Goal: Contribute content: Contribute content

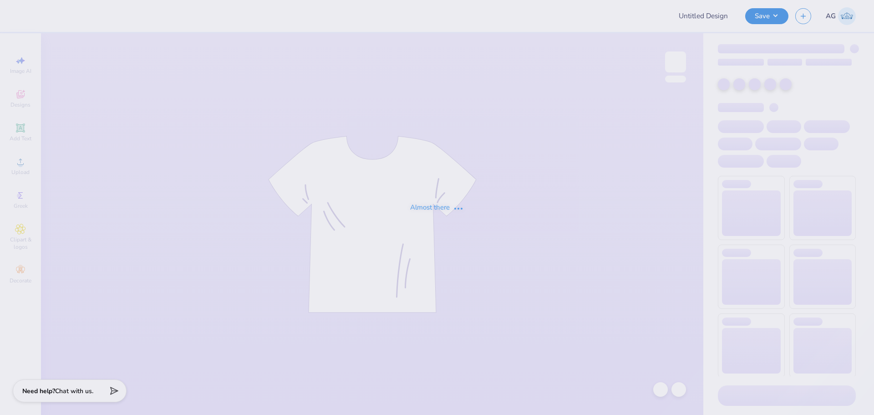
type input "phi sig gen merch v1"
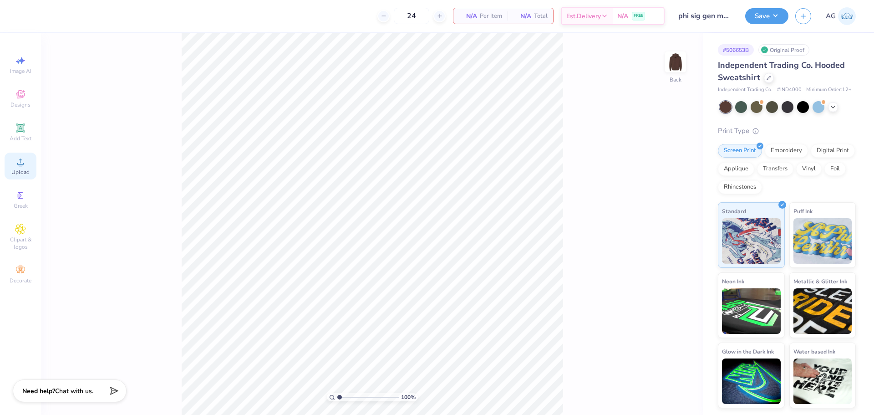
click at [32, 173] on div "Upload" at bounding box center [21, 166] width 32 height 27
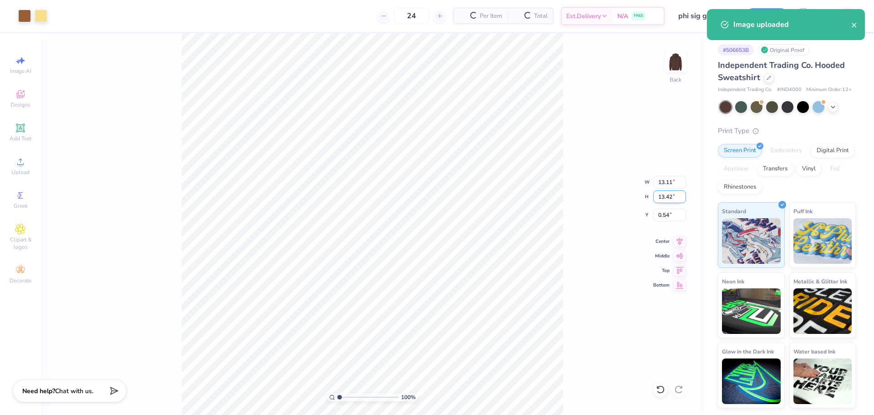
click at [660, 196] on input "13.42" at bounding box center [669, 196] width 33 height 13
type input "8"
type input "7.81"
type input "8.00"
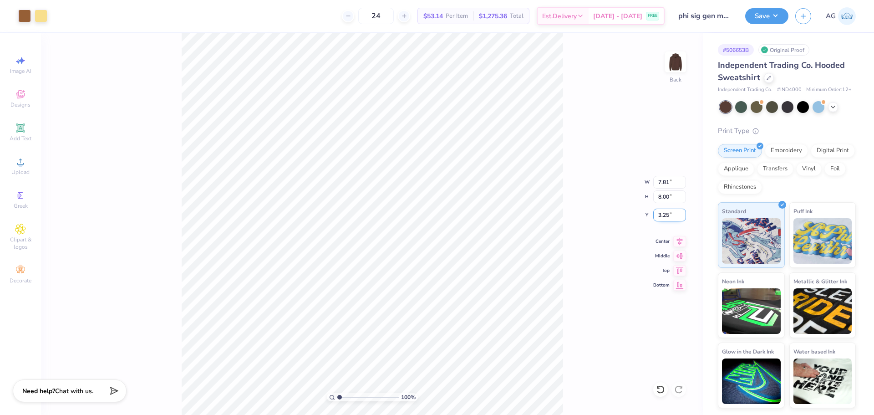
click at [675, 219] on input "3.25" at bounding box center [669, 215] width 33 height 13
type input "3.00"
click at [677, 242] on icon at bounding box center [679, 239] width 13 height 11
drag, startPoint x: 337, startPoint y: 396, endPoint x: 344, endPoint y: 395, distance: 7.3
click at [344, 395] on input "range" at bounding box center [367, 397] width 61 height 8
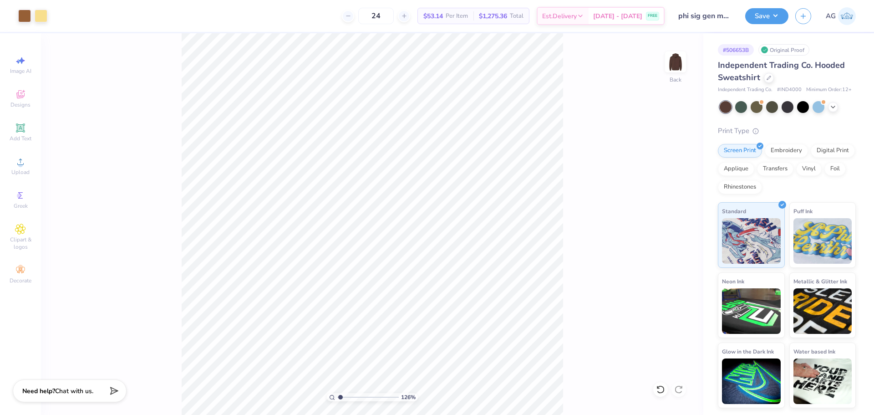
drag, startPoint x: 345, startPoint y: 396, endPoint x: 341, endPoint y: 395, distance: 4.6
type input "1.19"
click at [341, 396] on input "range" at bounding box center [367, 397] width 61 height 8
click at [763, 19] on button "Save" at bounding box center [766, 15] width 43 height 16
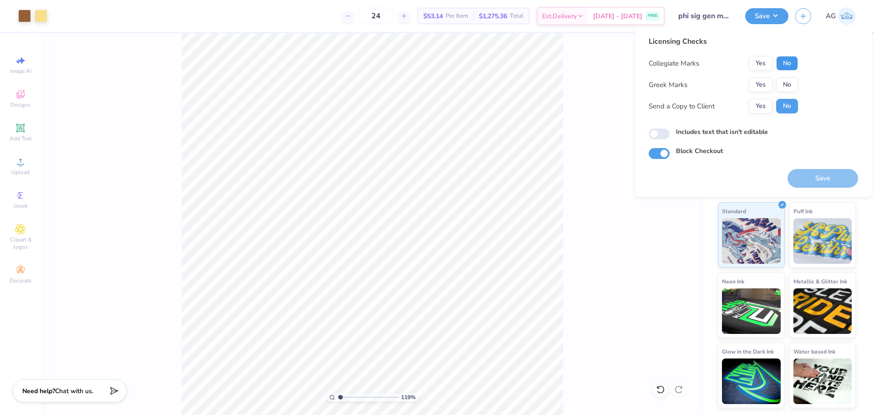
click at [787, 64] on button "No" at bounding box center [787, 63] width 22 height 15
click at [765, 86] on button "Yes" at bounding box center [761, 84] width 24 height 15
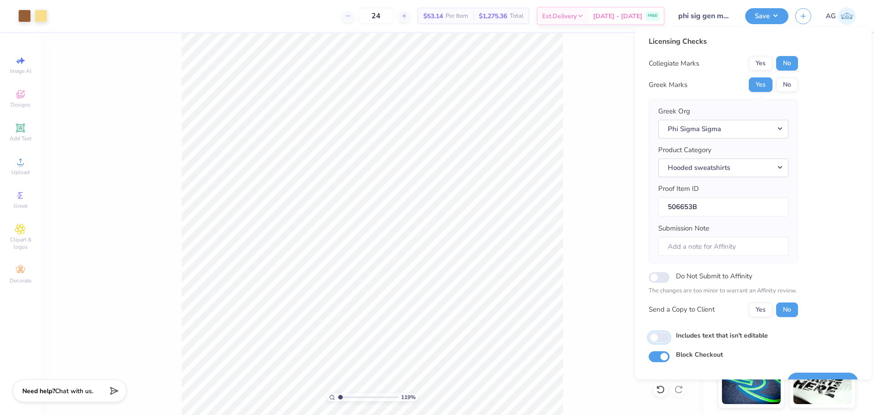
click at [667, 335] on input "Includes text that isn't editable" at bounding box center [659, 337] width 21 height 11
checkbox input "true"
click at [594, 178] on div "119 % Back" at bounding box center [372, 224] width 662 height 382
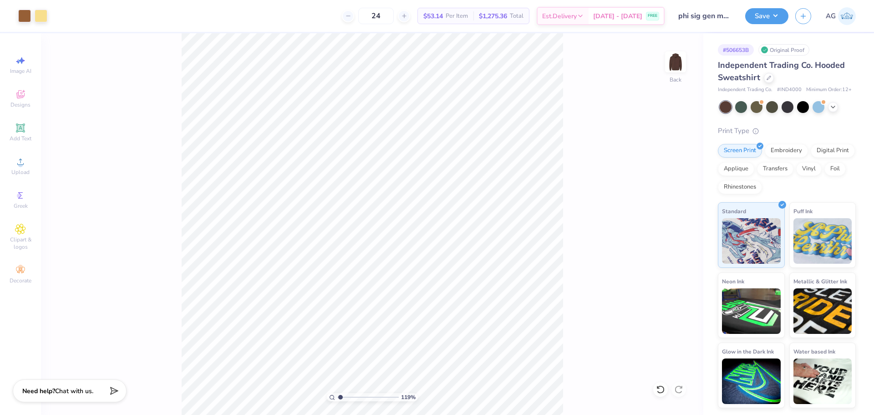
drag, startPoint x: 685, startPoint y: 119, endPoint x: 641, endPoint y: 56, distance: 77.2
click at [684, 118] on div "119 % Back" at bounding box center [372, 224] width 662 height 382
click at [764, 18] on button "Save" at bounding box center [766, 15] width 43 height 16
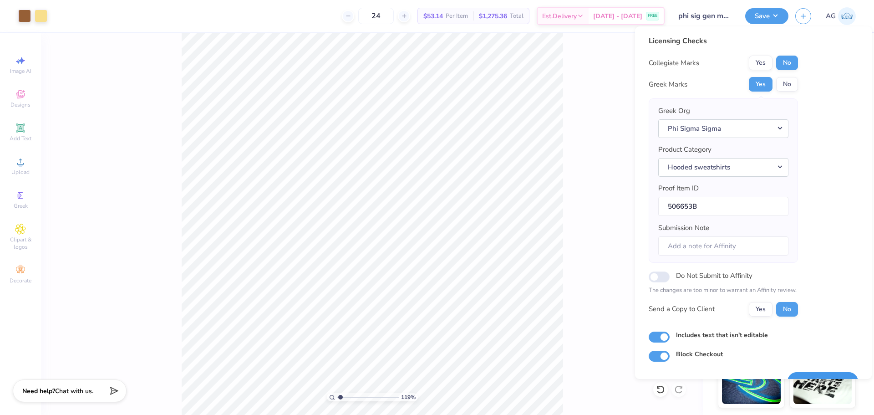
scroll to position [20, 0]
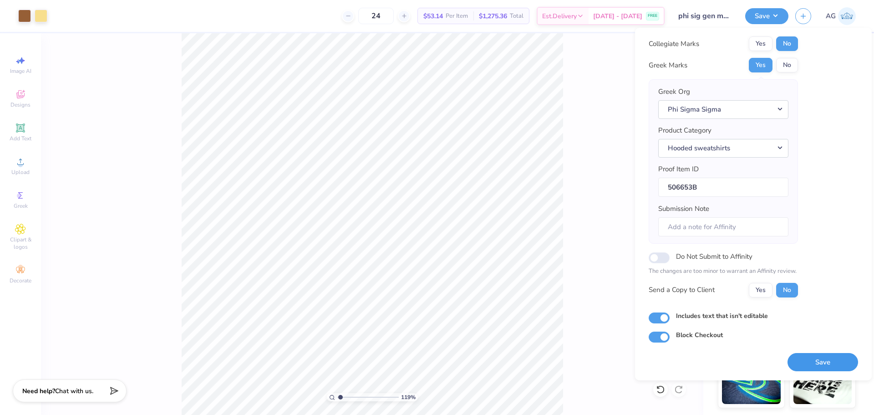
click at [826, 359] on button "Save" at bounding box center [823, 362] width 71 height 19
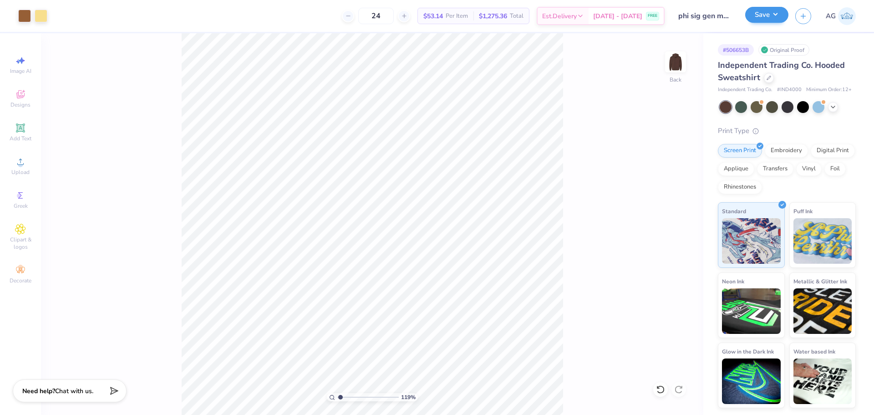
drag, startPoint x: 778, startPoint y: 6, endPoint x: 775, endPoint y: 15, distance: 9.5
click at [778, 6] on div "Save AG" at bounding box center [809, 16] width 129 height 32
click at [775, 15] on button "Save" at bounding box center [766, 15] width 43 height 16
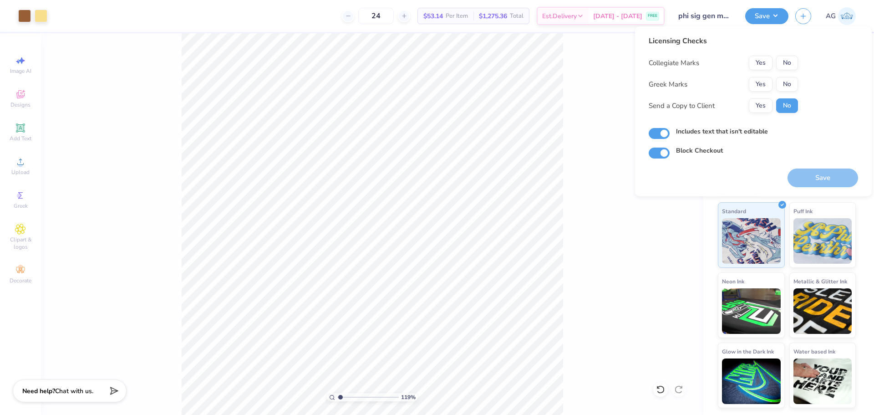
click at [793, 71] on div "Collegiate Marks Yes No Greek Marks Yes No Send a Copy to Client Yes No" at bounding box center [723, 84] width 149 height 57
click at [787, 61] on button "No" at bounding box center [787, 63] width 22 height 15
click at [770, 78] on button "Yes" at bounding box center [761, 84] width 24 height 15
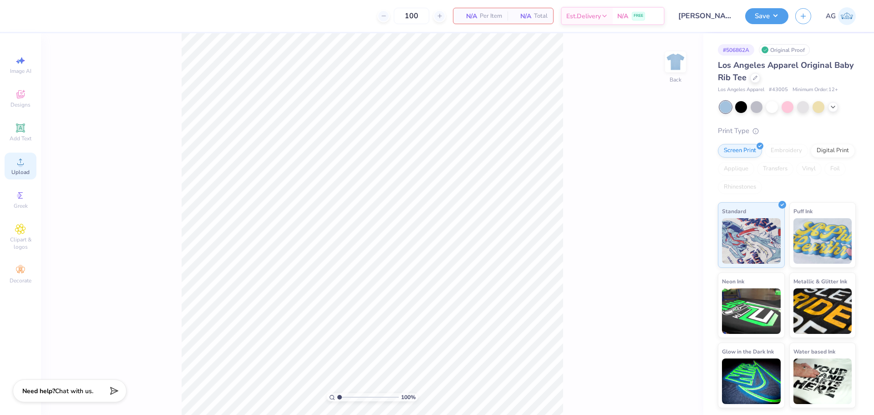
click at [14, 158] on div "Upload" at bounding box center [21, 166] width 32 height 27
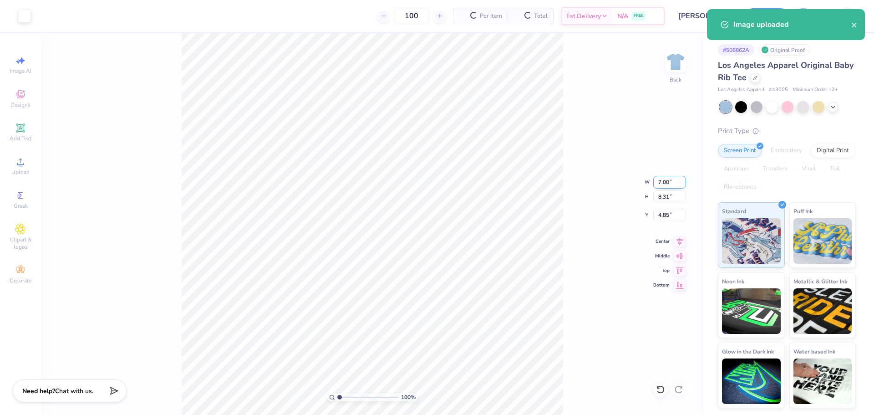
click at [662, 186] on input "7.00" at bounding box center [669, 182] width 33 height 13
type input "7.05"
type input "8.37"
type input "4.82"
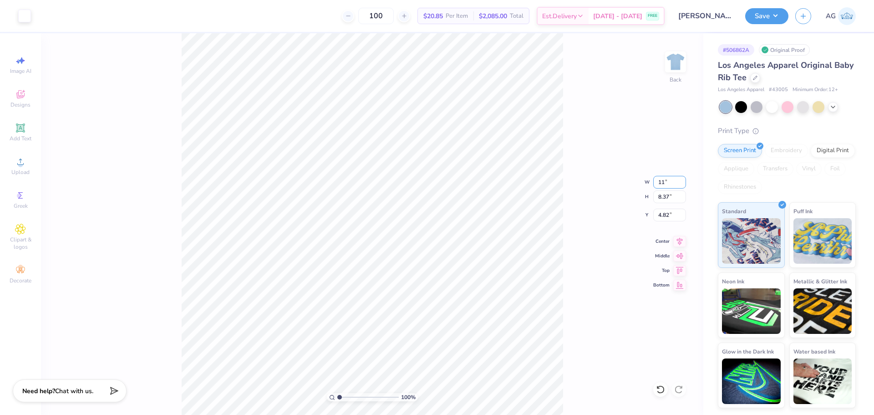
type input "7.05"
click at [22, 162] on icon at bounding box center [20, 161] width 11 height 11
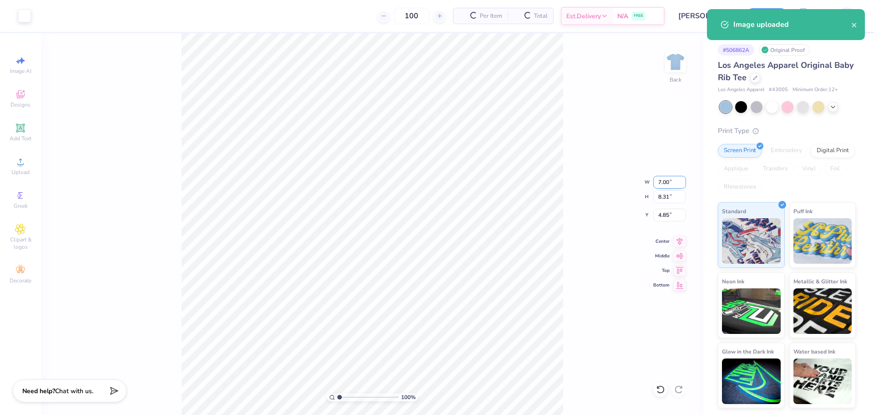
click at [659, 185] on input "7.00" at bounding box center [669, 182] width 33 height 13
click at [666, 222] on div "100 % Back W 7.00 7.00 " H 8.31 8.31 " Y 4.85 4.85 " Center Middle Top Bottom" at bounding box center [372, 224] width 662 height 382
click at [666, 217] on div "100 % Back W 7.00 H 8.31 Y 4.85 Center Middle Top Bottom" at bounding box center [372, 224] width 662 height 382
click at [667, 216] on input "4.85" at bounding box center [669, 215] width 33 height 13
type input "2.50"
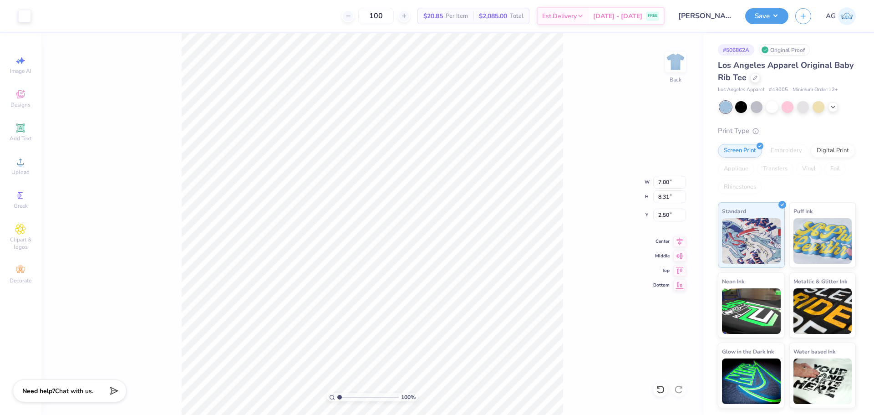
click at [586, 202] on div "100 % Back W 7.00 7.00 " H 8.31 8.31 " Y 2.50 2.50 " Center Middle Top Bottom" at bounding box center [372, 224] width 662 height 382
click at [771, 11] on button "Save" at bounding box center [766, 15] width 43 height 16
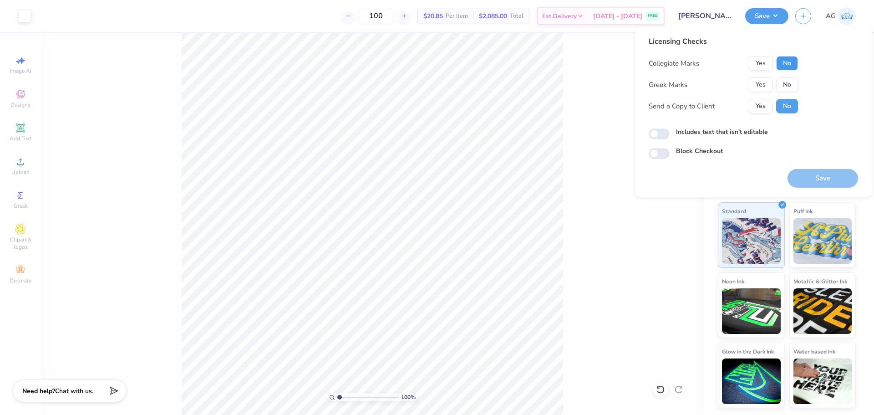
click at [795, 63] on button "No" at bounding box center [787, 63] width 22 height 15
click at [763, 81] on button "Yes" at bounding box center [761, 84] width 24 height 15
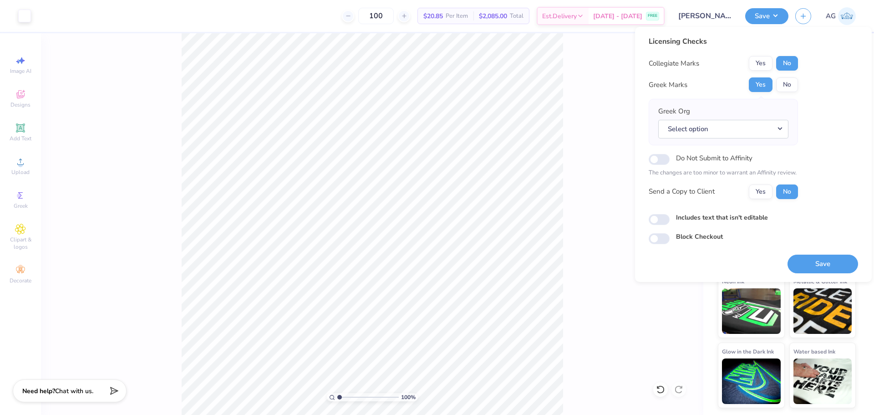
click at [837, 217] on div "Includes text that isn't editable" at bounding box center [753, 218] width 209 height 10
click at [754, 128] on button "Select option" at bounding box center [723, 129] width 130 height 19
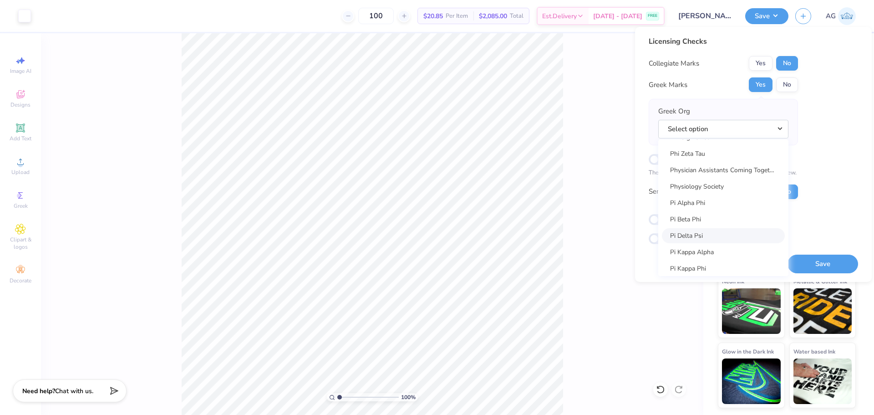
scroll to position [5236, 0]
click at [710, 145] on link "Pi Beta Phi" at bounding box center [723, 143] width 123 height 15
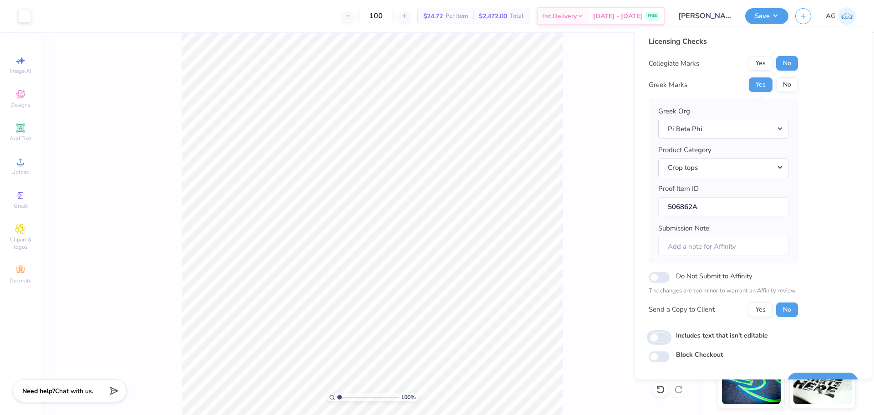
click at [656, 340] on input "Includes text that isn't editable" at bounding box center [659, 337] width 21 height 11
checkbox input "true"
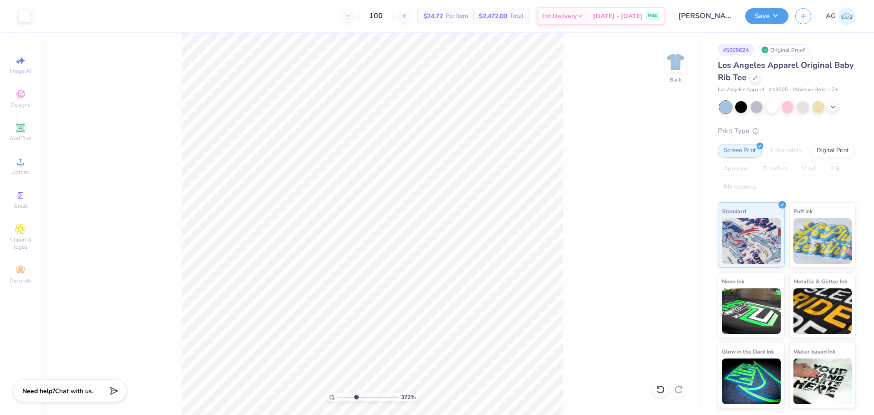
drag, startPoint x: 344, startPoint y: 394, endPoint x: 356, endPoint y: 397, distance: 12.6
click at [356, 397] on input "range" at bounding box center [367, 397] width 61 height 8
drag, startPoint x: 356, startPoint y: 397, endPoint x: 346, endPoint y: 396, distance: 9.6
type input "2.15"
click at [346, 396] on input "range" at bounding box center [367, 397] width 61 height 8
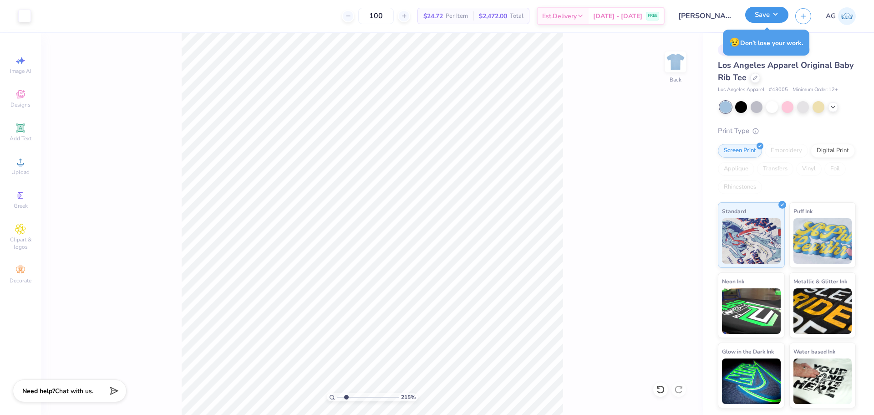
click at [760, 23] on div "Save" at bounding box center [766, 16] width 43 height 16
click at [770, 15] on button "Save" at bounding box center [766, 15] width 43 height 16
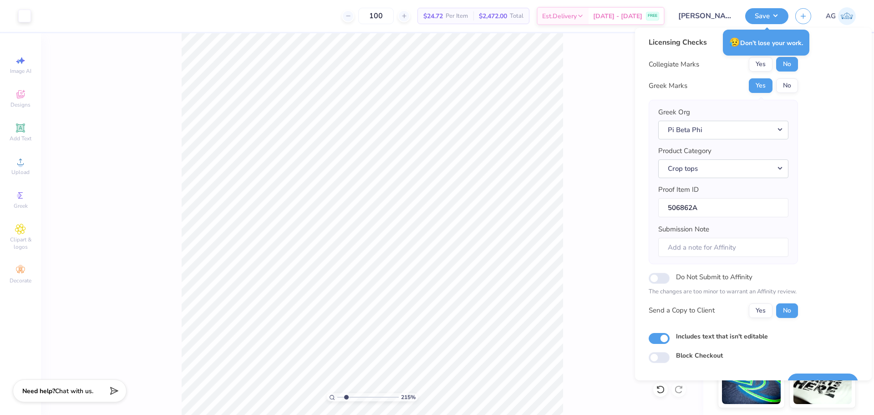
scroll to position [20, 0]
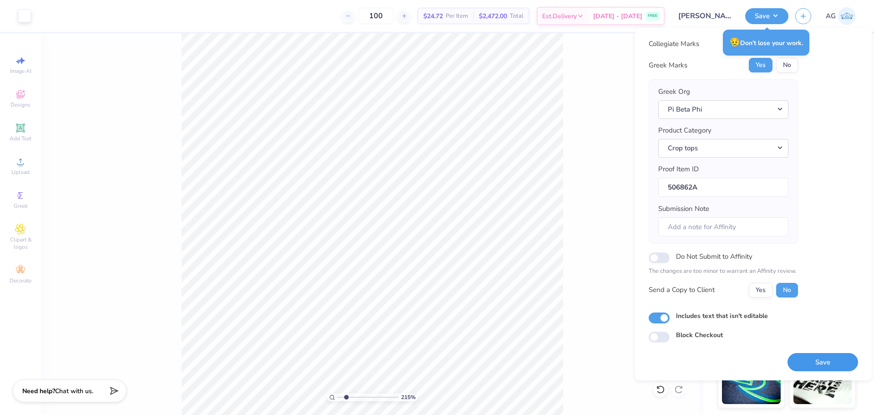
click at [822, 363] on button "Save" at bounding box center [823, 362] width 71 height 19
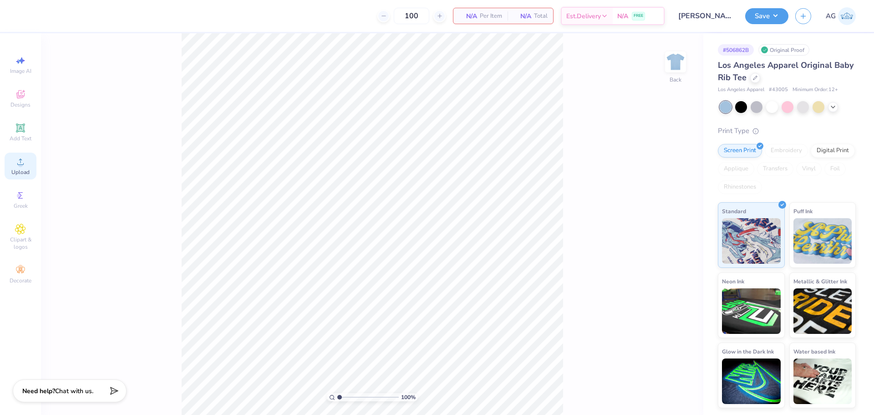
click at [23, 163] on icon at bounding box center [20, 161] width 11 height 11
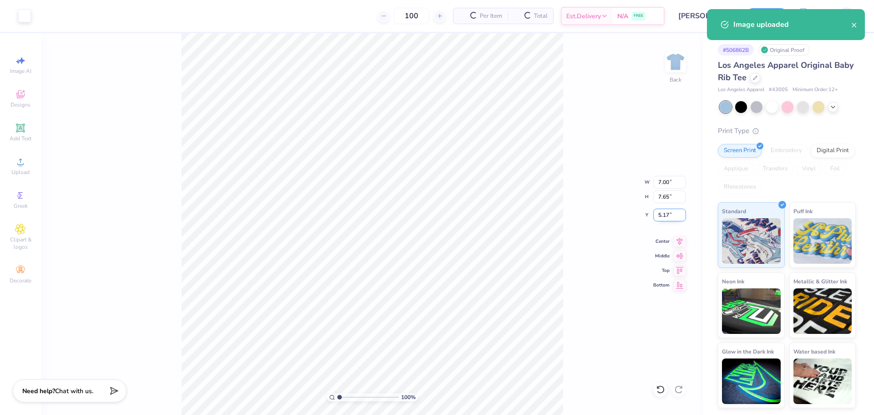
click at [668, 214] on input "5.17" at bounding box center [669, 215] width 33 height 13
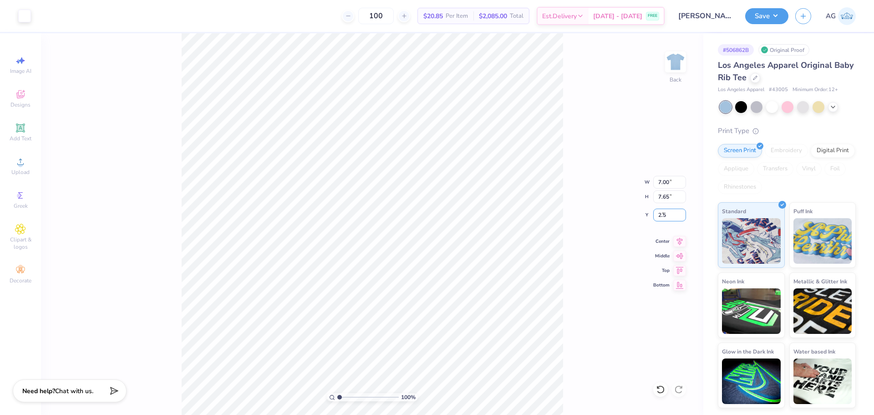
type input "2.50"
click at [681, 239] on icon at bounding box center [679, 239] width 13 height 11
click at [554, 244] on div "100 % Back W 7.00 7.00 " H 7.65 7.65 " Y 2.50 2.50 " Center Middle Top Bottom" at bounding box center [372, 224] width 662 height 382
click at [783, 14] on button "Save" at bounding box center [766, 15] width 43 height 16
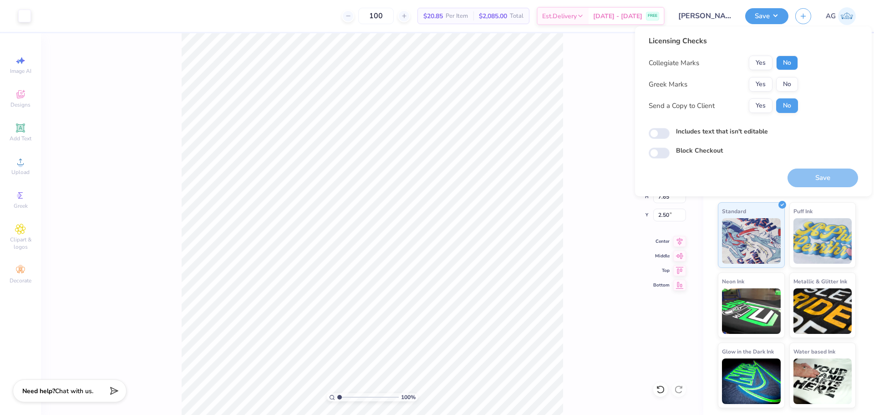
click at [785, 62] on button "No" at bounding box center [787, 63] width 22 height 15
click at [766, 82] on button "Yes" at bounding box center [761, 84] width 24 height 15
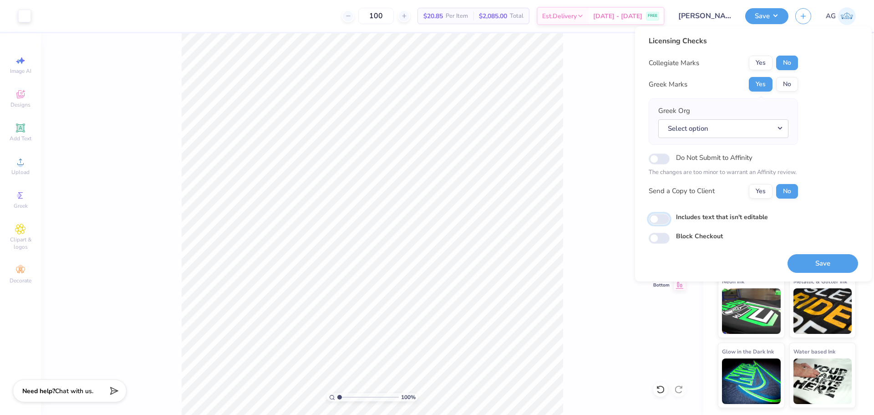
click at [659, 221] on input "Includes text that isn't editable" at bounding box center [659, 219] width 21 height 11
checkbox input "true"
click at [710, 140] on div "Greek Org Select option" at bounding box center [723, 121] width 149 height 46
click at [711, 142] on div "Greek Org Select option" at bounding box center [723, 121] width 149 height 46
click at [714, 122] on button "Select option" at bounding box center [723, 128] width 130 height 19
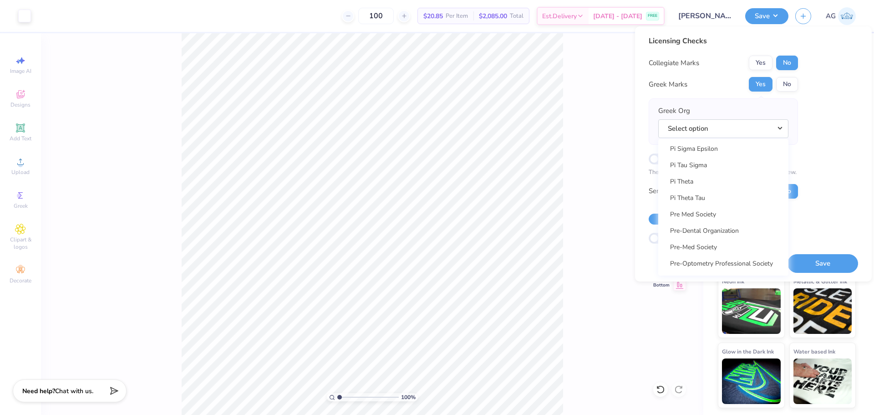
scroll to position [5236, 0]
click at [698, 144] on link "Pi Beta Phi" at bounding box center [723, 142] width 123 height 15
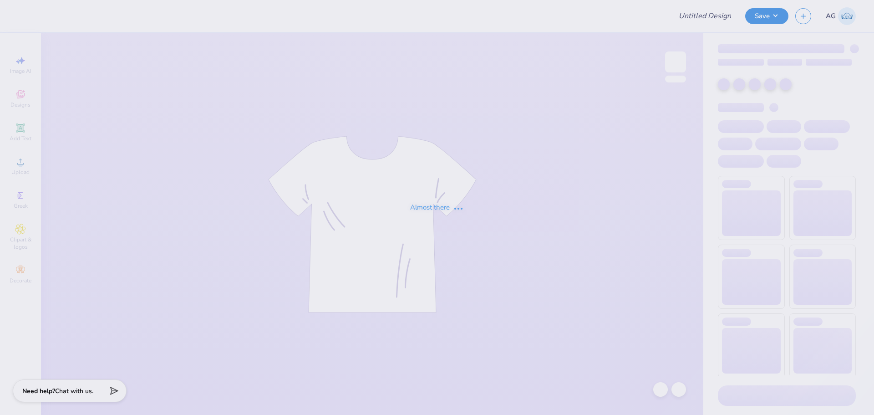
type input "Hats for Wendy!"
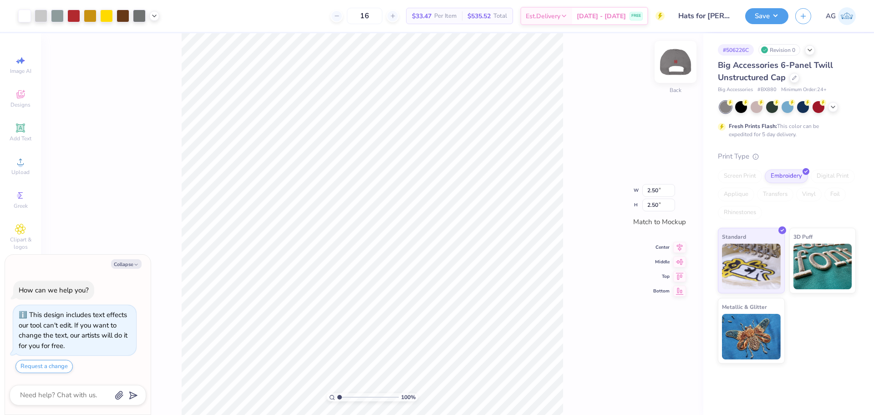
click at [670, 64] on img at bounding box center [675, 62] width 36 height 36
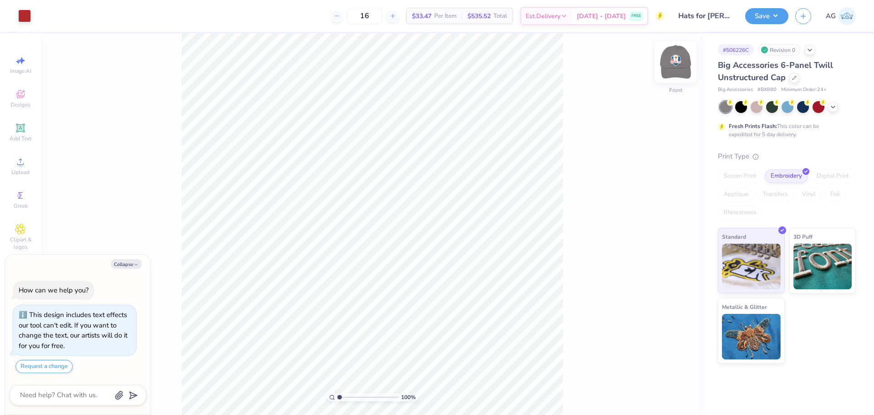
click at [675, 61] on img at bounding box center [675, 62] width 36 height 36
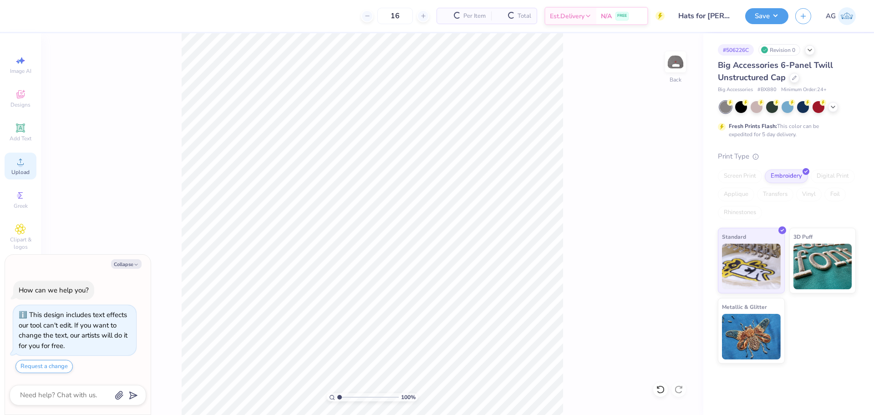
click at [15, 162] on icon at bounding box center [20, 161] width 11 height 11
click at [13, 159] on div "Upload" at bounding box center [21, 166] width 32 height 27
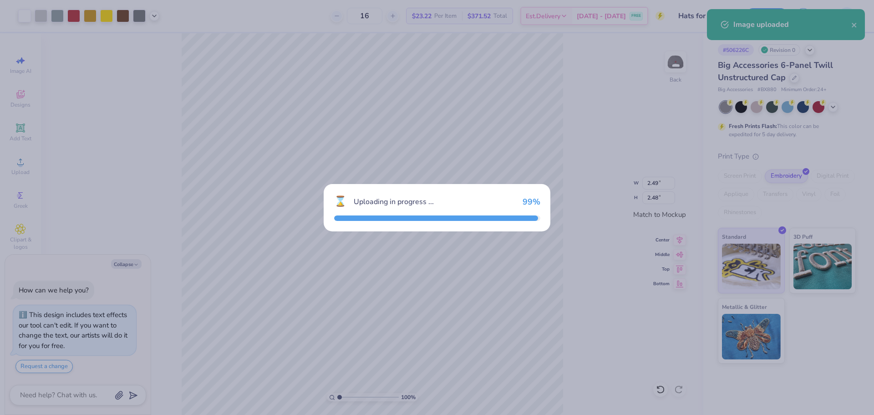
type textarea "x"
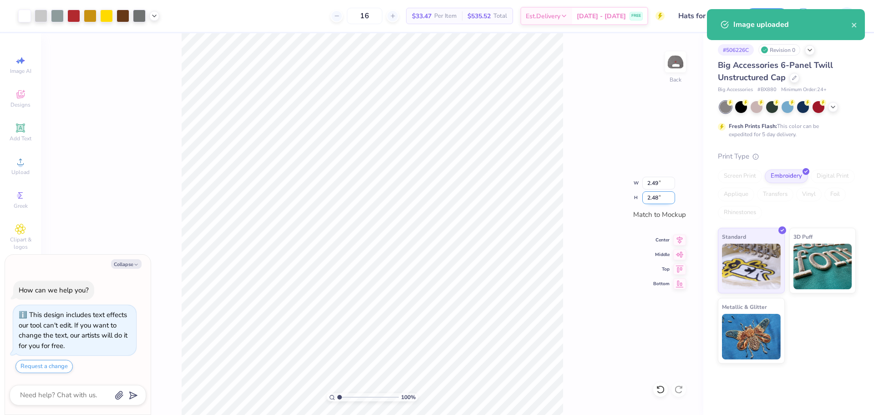
click at [655, 198] on input "2.48" at bounding box center [658, 197] width 33 height 13
type input "2.5"
type textarea "x"
type input "2.50"
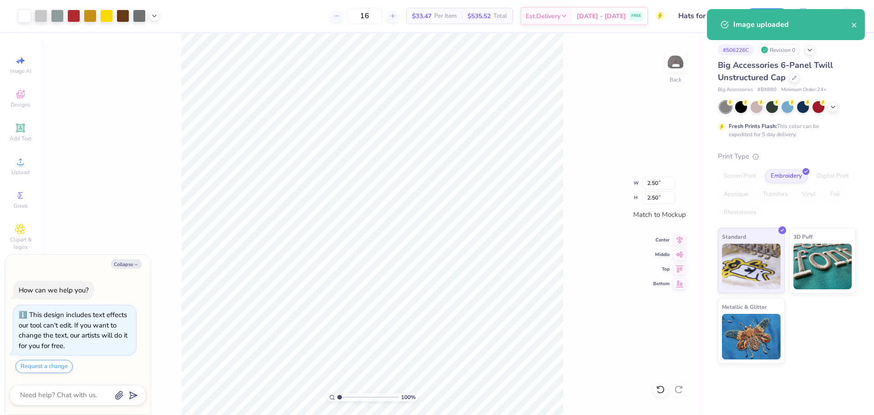
click at [858, 26] on div "Image uploaded" at bounding box center [786, 24] width 158 height 31
click at [856, 28] on icon "close" at bounding box center [854, 24] width 6 height 7
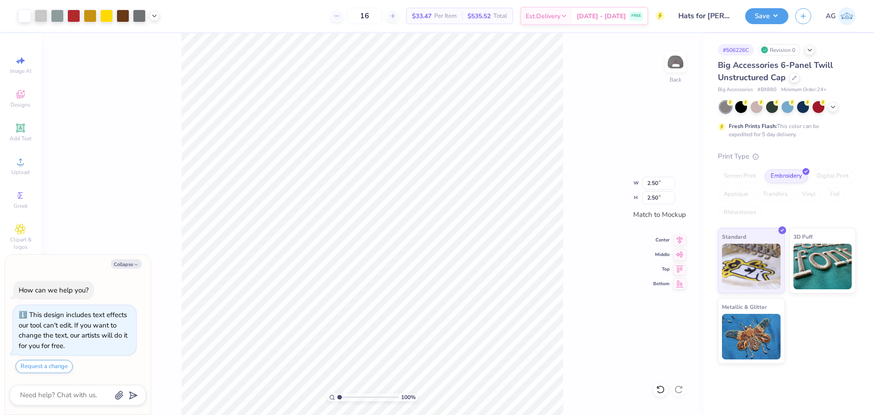
click at [766, 19] on div "Image uploaded" at bounding box center [786, 27] width 162 height 41
click at [769, 20] on button "Save" at bounding box center [766, 15] width 43 height 16
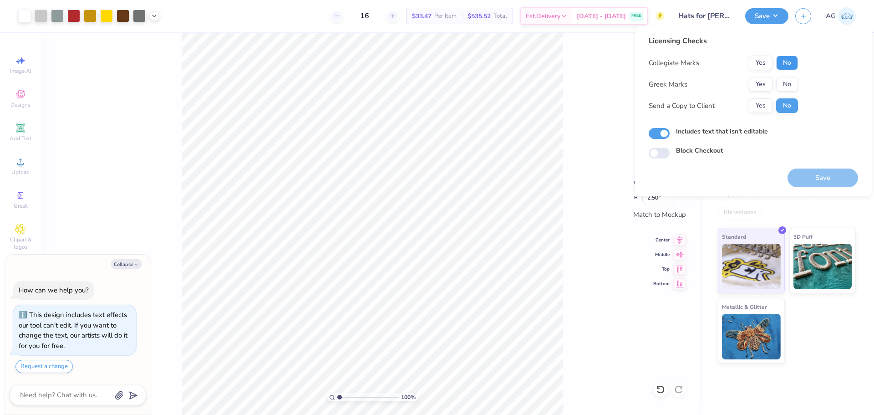
click at [791, 62] on button "No" at bounding box center [787, 63] width 22 height 15
click at [771, 82] on button "Yes" at bounding box center [761, 84] width 24 height 15
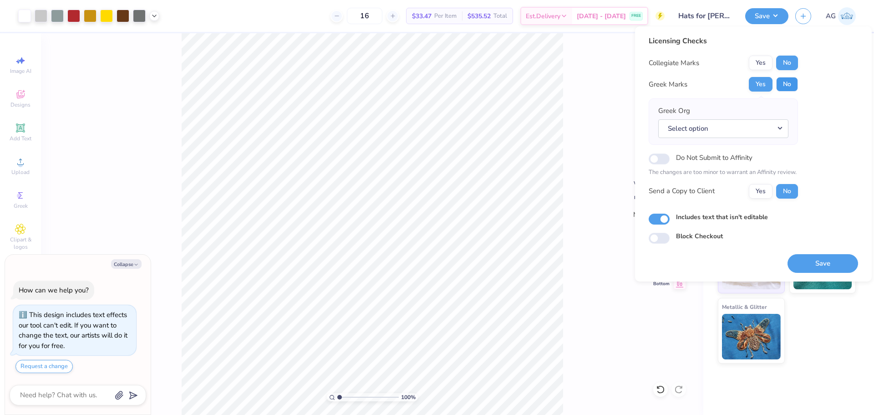
click at [790, 86] on button "No" at bounding box center [787, 84] width 22 height 15
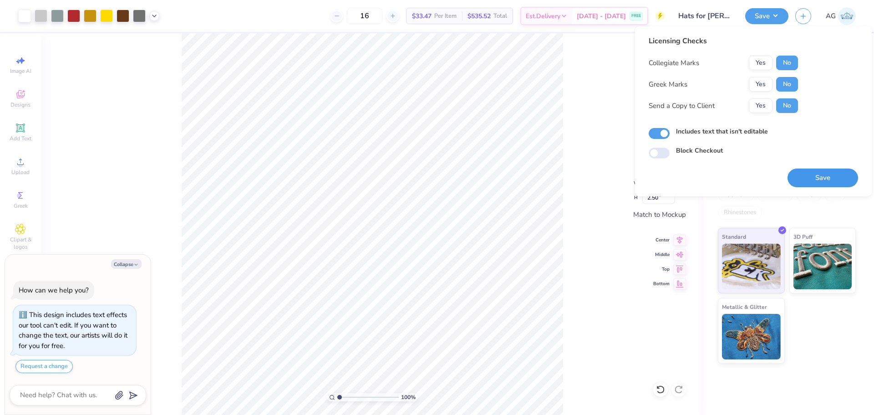
click at [827, 184] on button "Save" at bounding box center [823, 177] width 71 height 19
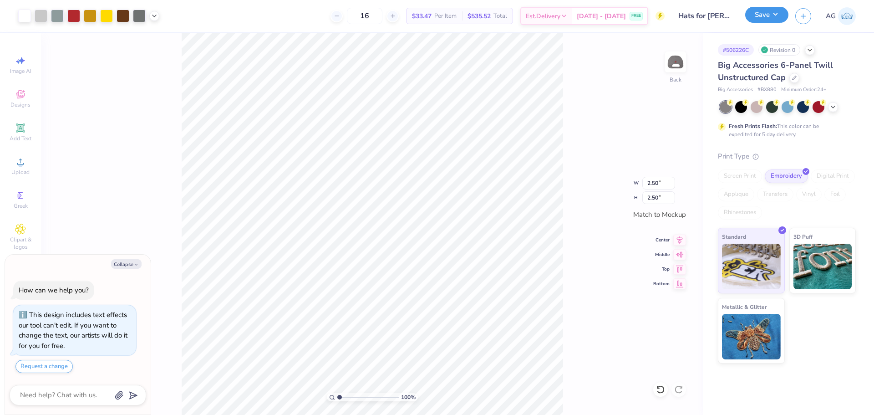
click at [766, 11] on button "Save" at bounding box center [766, 15] width 43 height 16
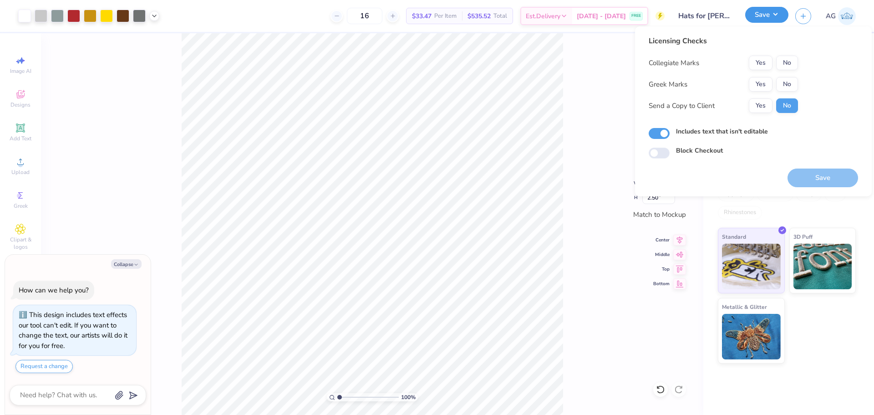
type textarea "x"
